Goal: Task Accomplishment & Management: Manage account settings

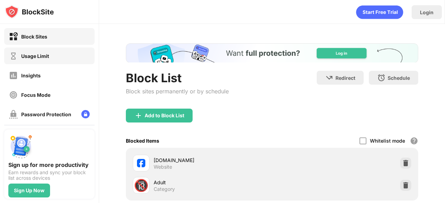
click at [33, 49] on div "Usage Limit" at bounding box center [49, 56] width 90 height 17
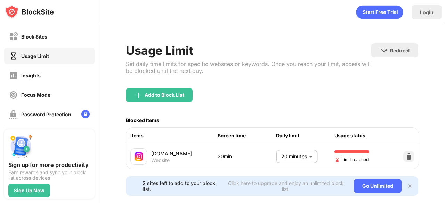
scroll to position [19, 0]
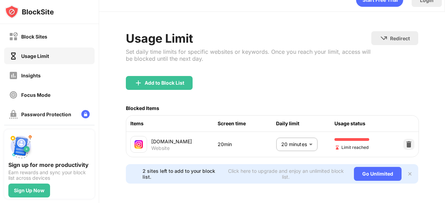
click at [306, 137] on body "Block Sites Usage Limit Insights Focus Mode Password Protection Custom Block Pa…" at bounding box center [222, 101] width 445 height 203
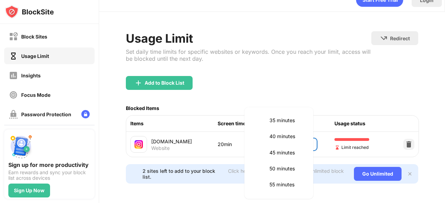
scroll to position [104, 0]
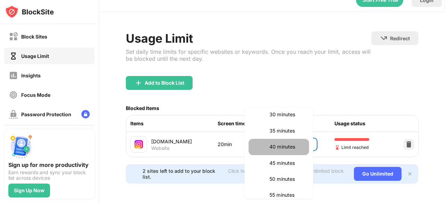
click at [279, 150] on p "40 minutes" at bounding box center [286, 147] width 35 height 8
type input "**"
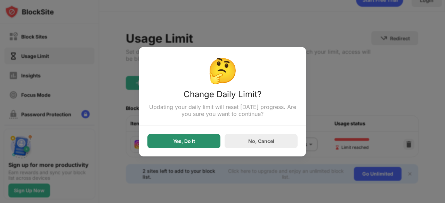
click at [178, 145] on div "Yes, Do It" at bounding box center [183, 141] width 73 height 14
